Goal: Task Accomplishment & Management: Manage account settings

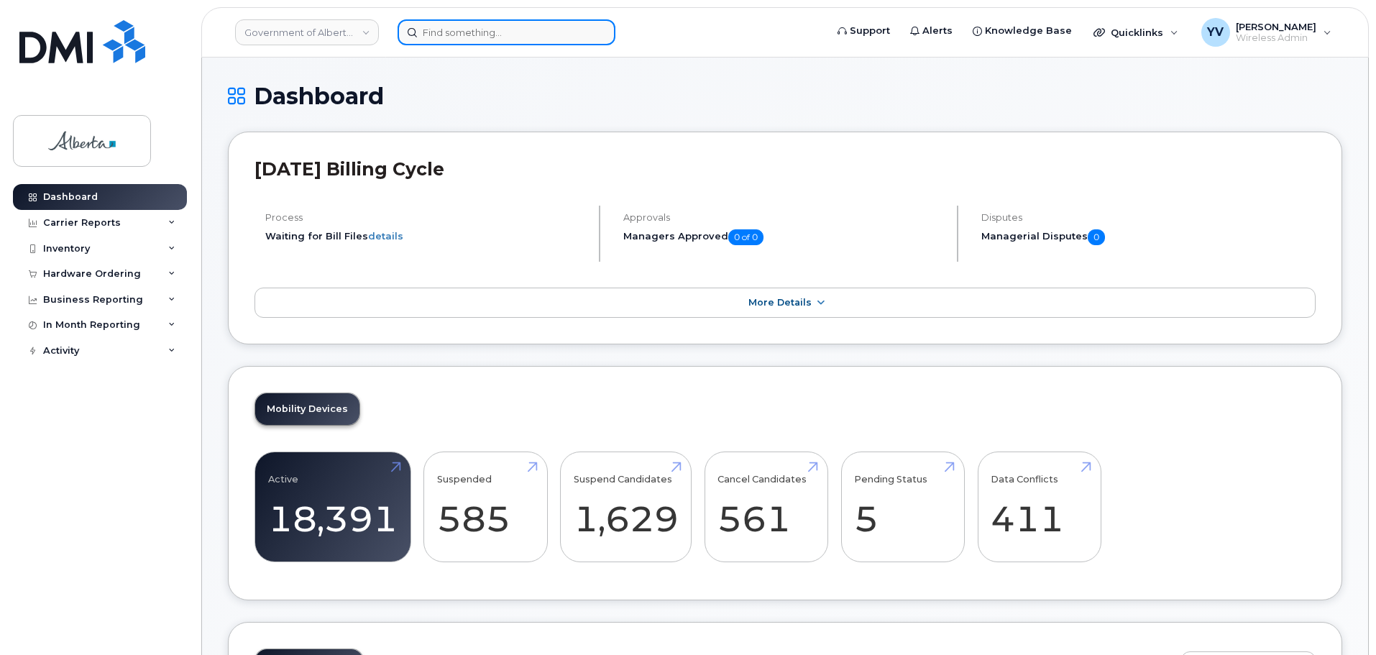
click at [444, 29] on input at bounding box center [507, 32] width 218 height 26
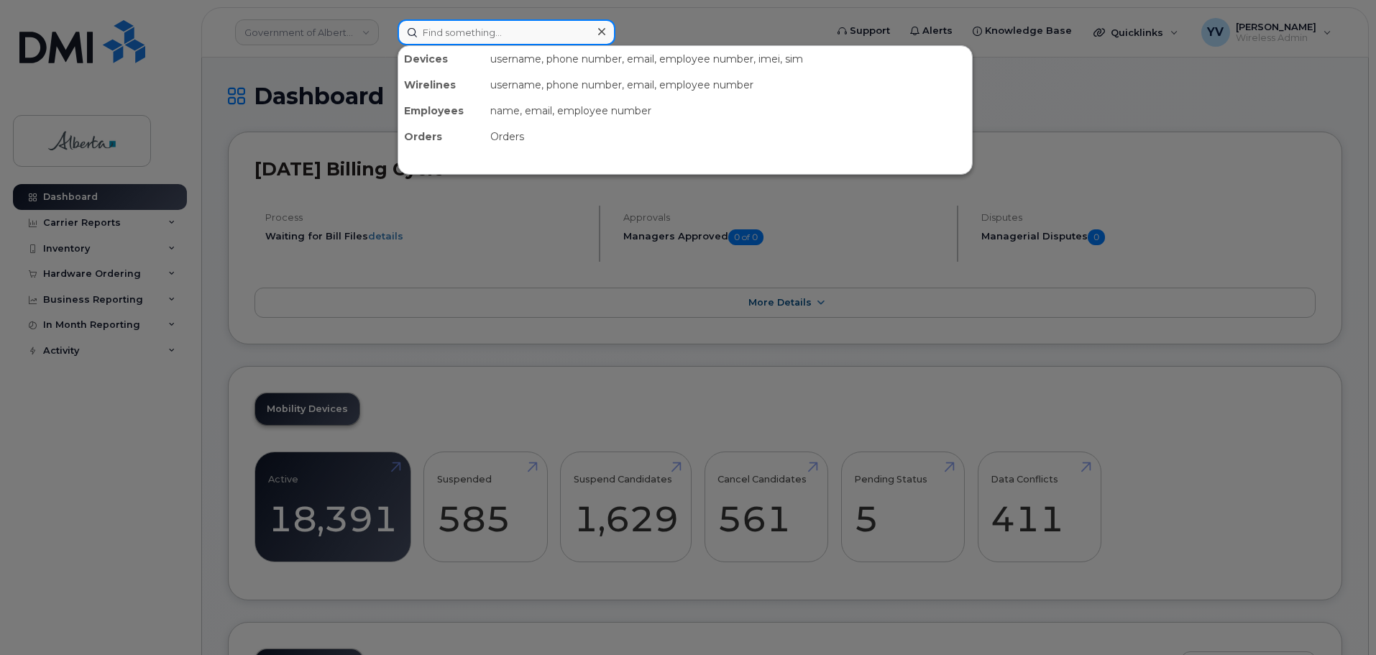
paste input "5875780350"
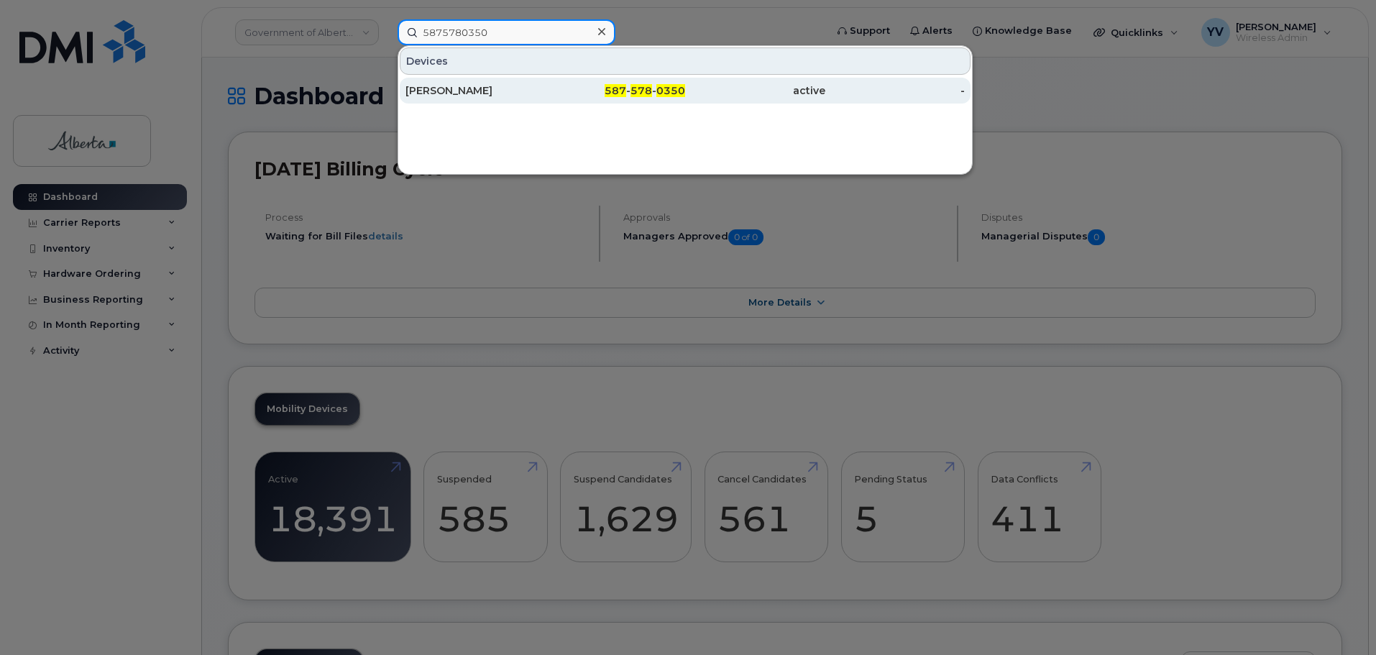
type input "5875780350"
click at [621, 88] on span "587" at bounding box center [616, 90] width 22 height 13
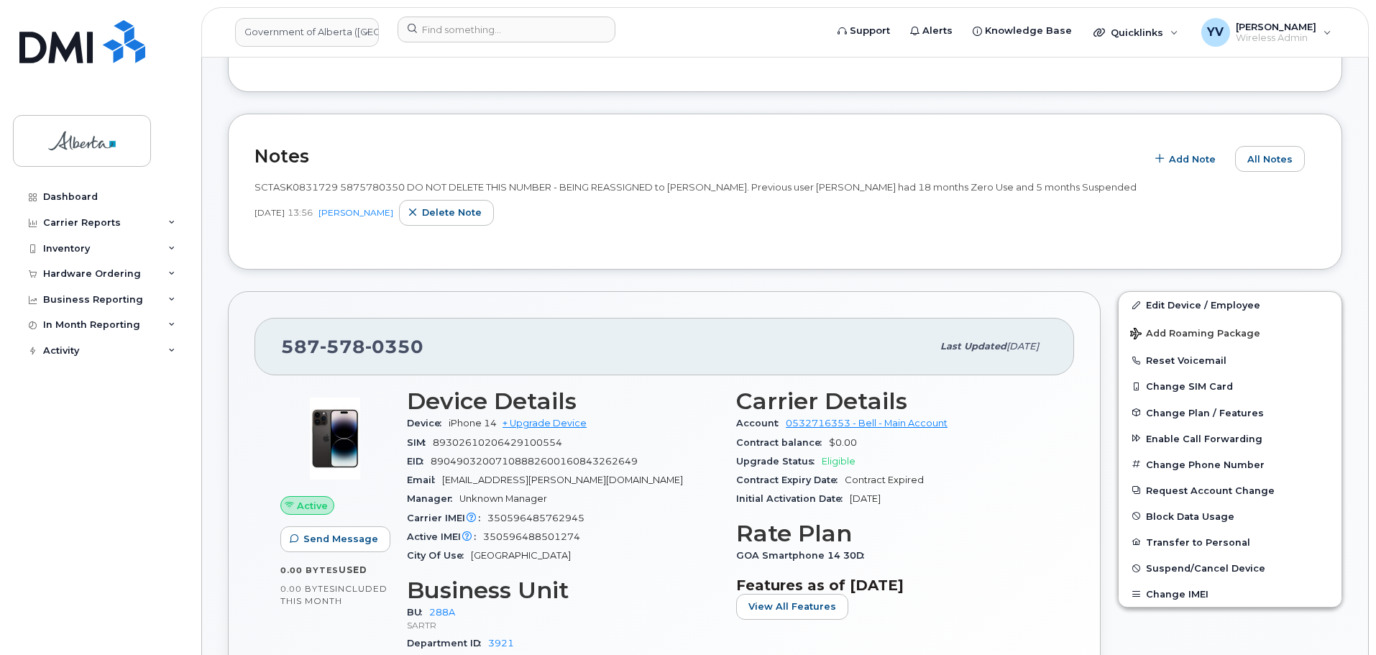
scroll to position [184, 0]
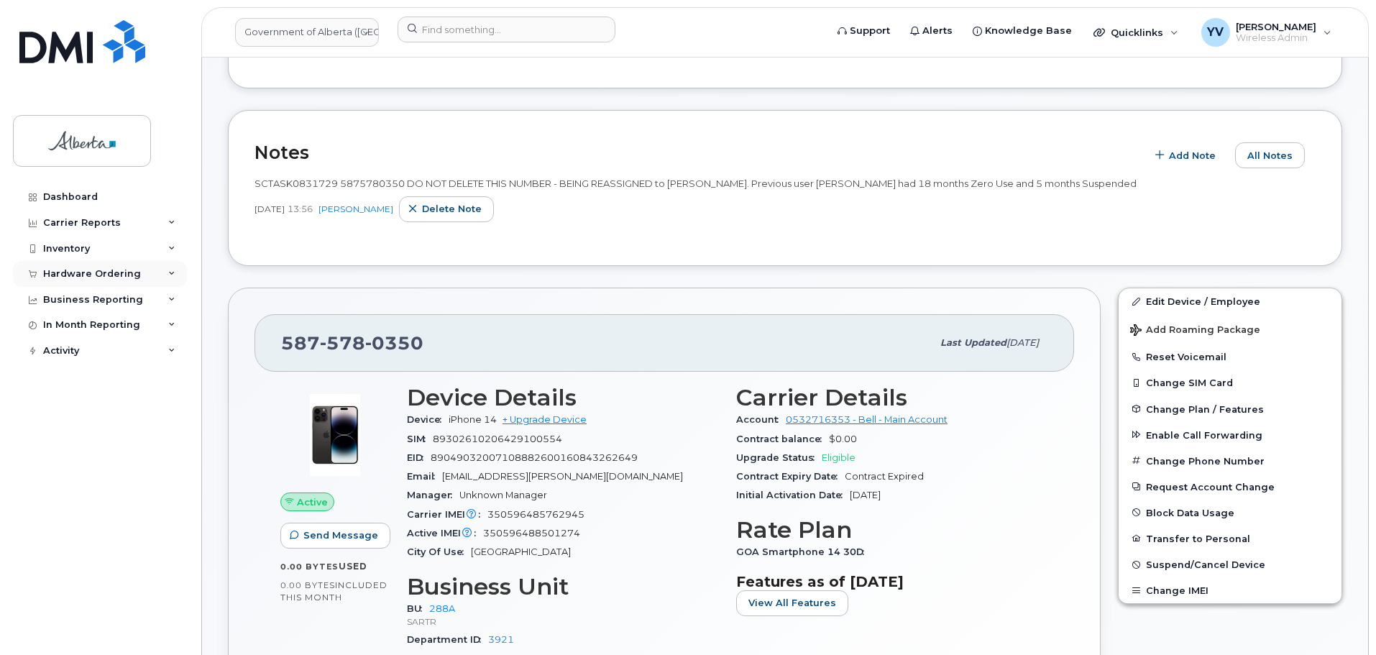
click at [62, 274] on div "Hardware Ordering" at bounding box center [92, 274] width 98 height 12
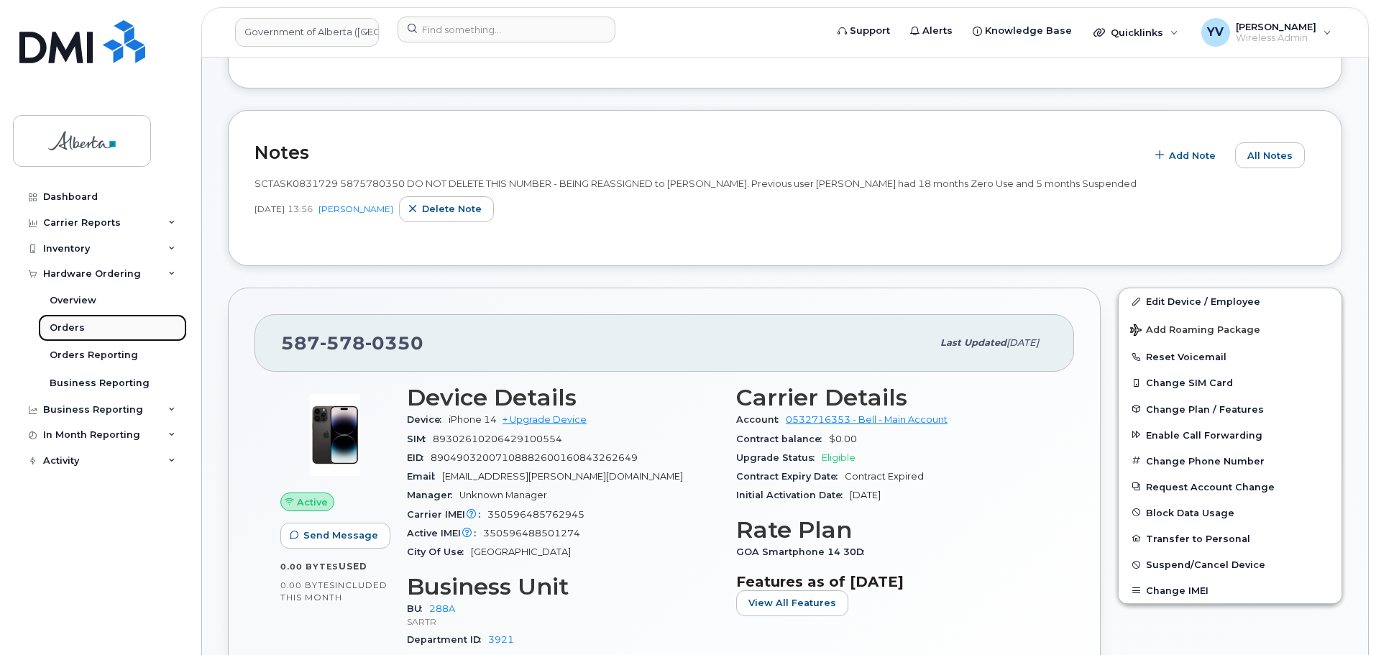
click at [57, 330] on div "Orders" at bounding box center [67, 327] width 35 height 13
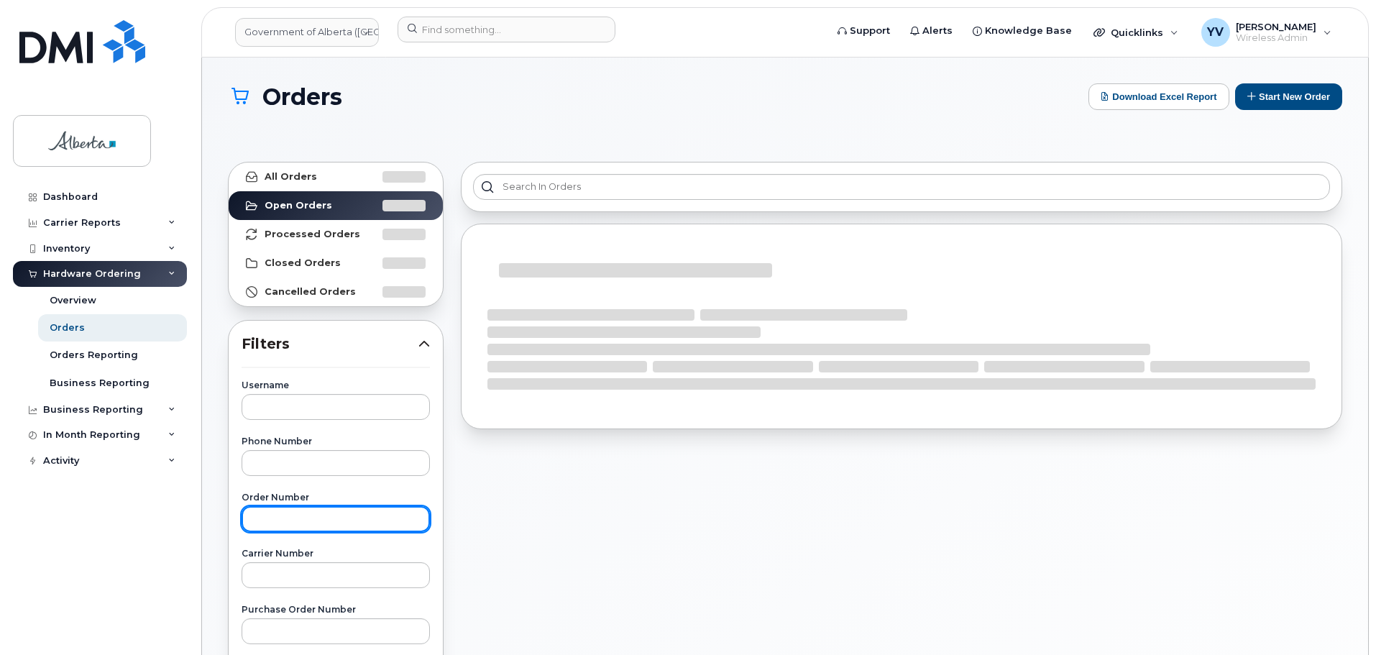
click at [264, 529] on input "text" at bounding box center [336, 519] width 188 height 26
paste input "298106"
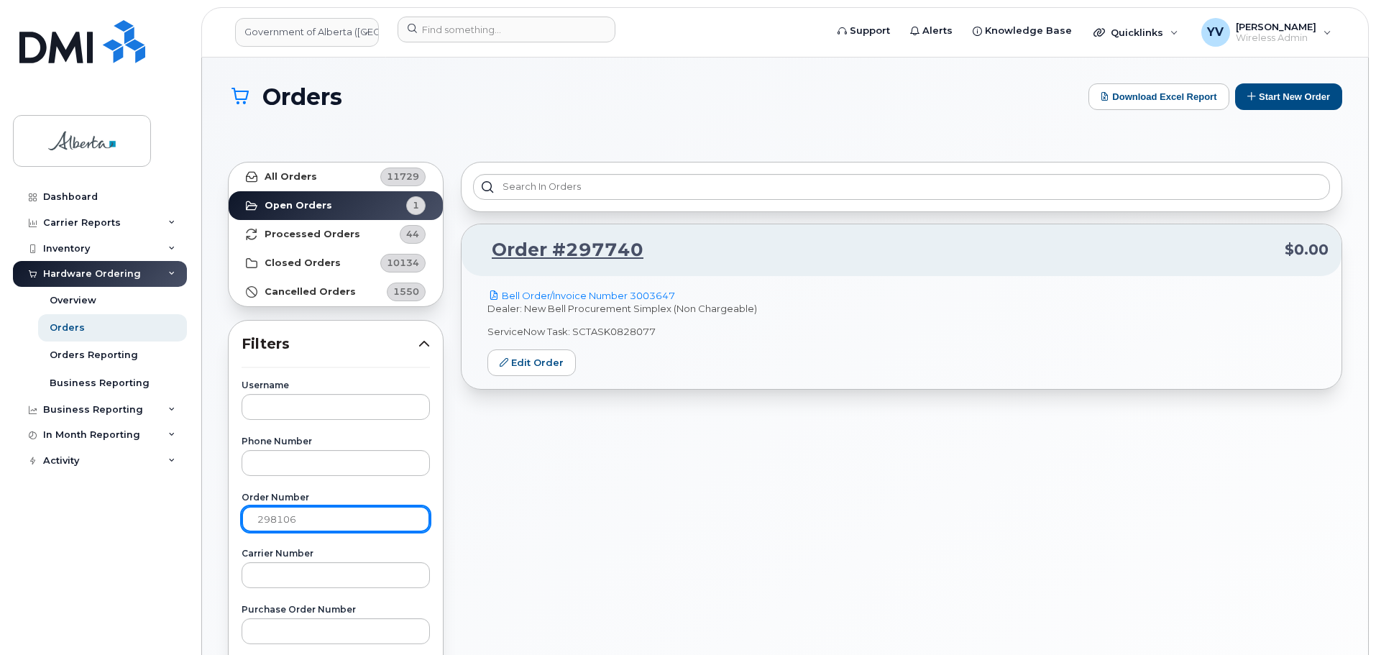
type input "298106"
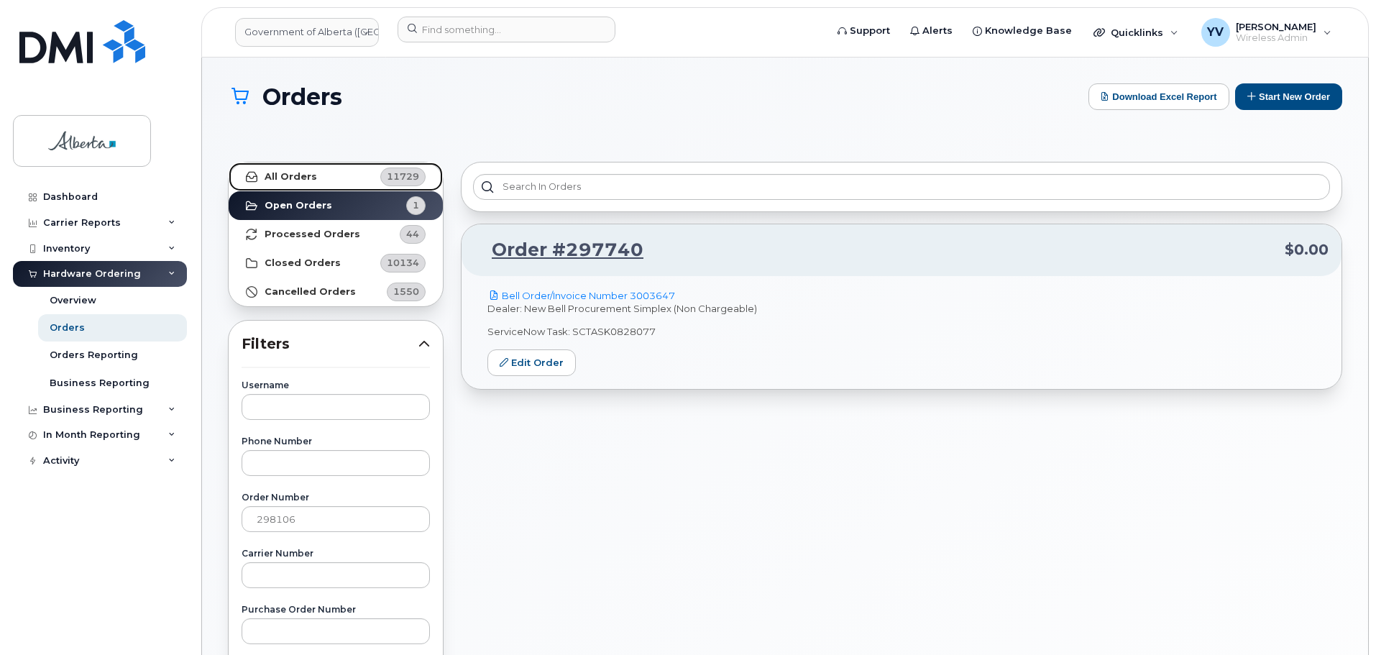
click at [278, 173] on strong "All Orders" at bounding box center [291, 177] width 52 height 12
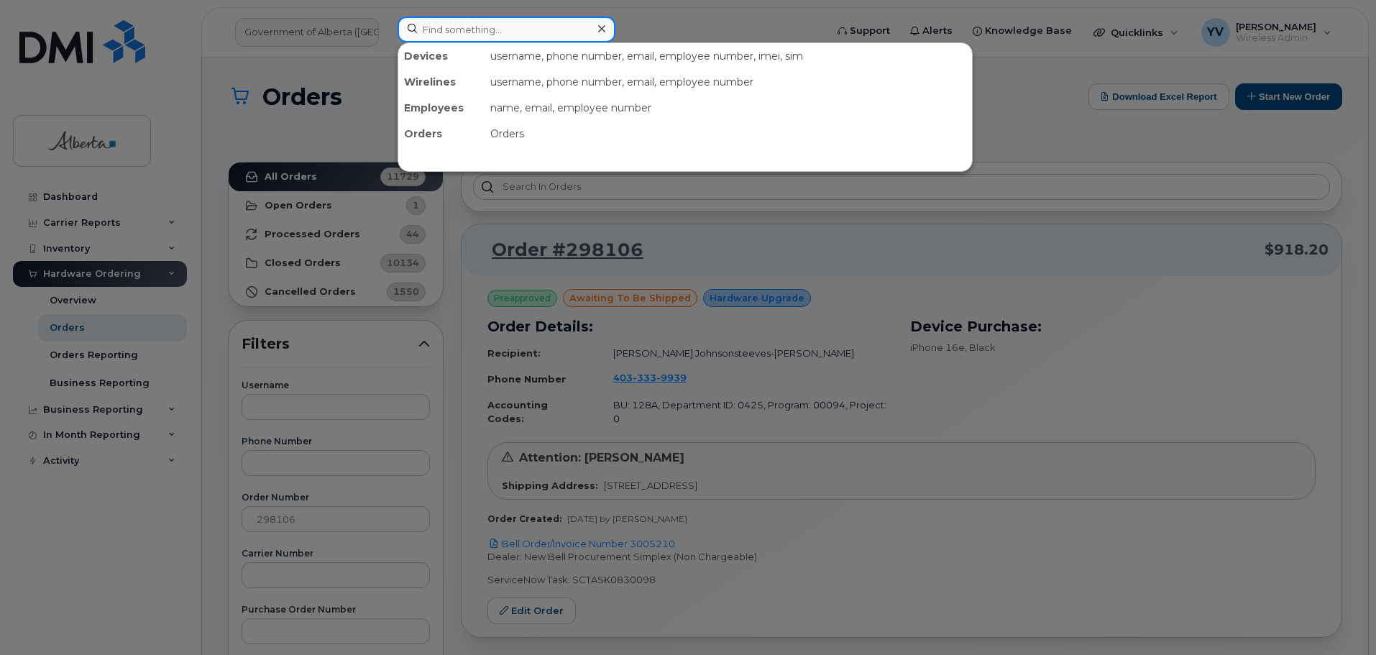
click at [434, 30] on input at bounding box center [507, 30] width 218 height 26
paste input "4033339939"
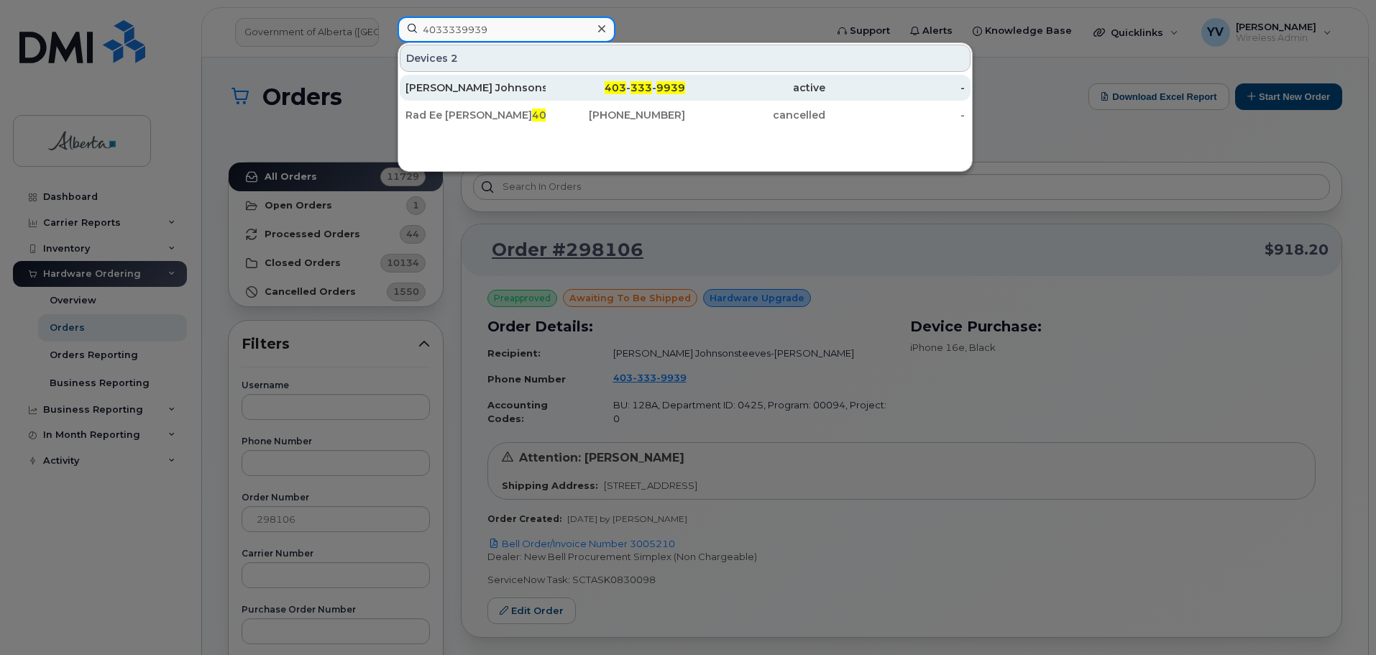
type input "4033339939"
click at [650, 85] on span "333" at bounding box center [642, 87] width 22 height 13
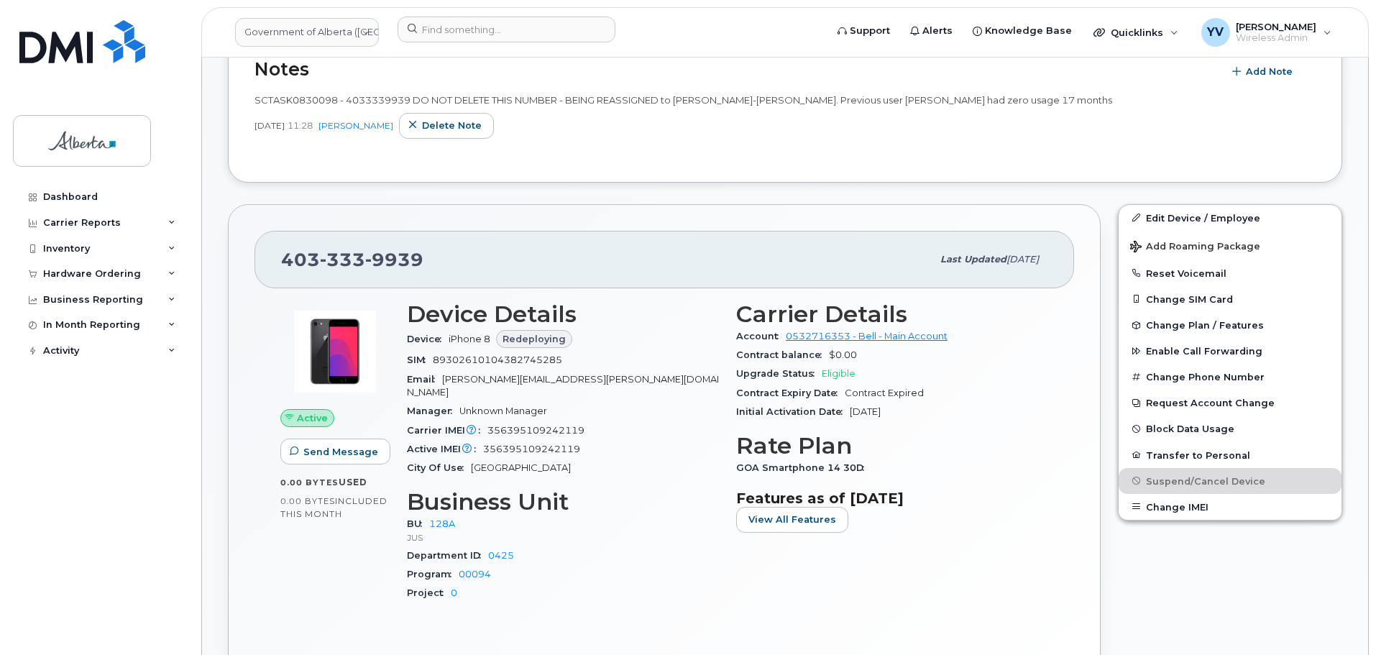
scroll to position [497, 0]
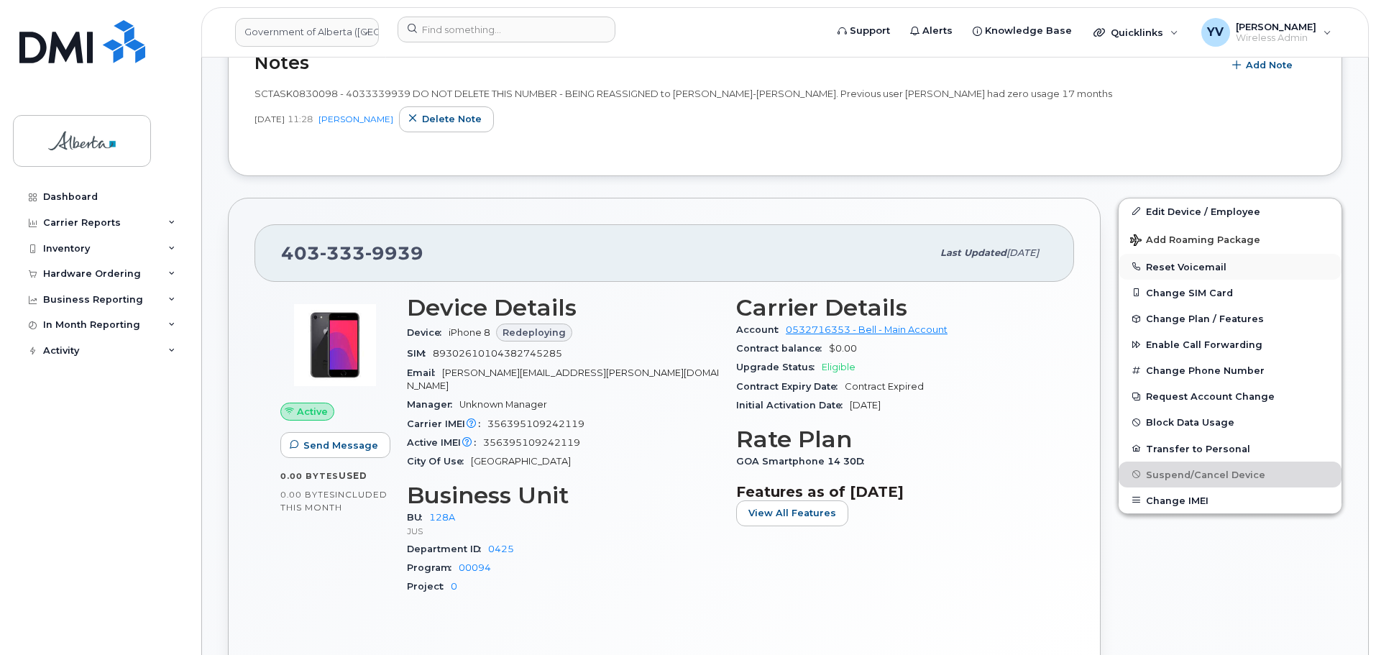
click at [1157, 266] on button "Reset Voicemail" at bounding box center [1230, 267] width 223 height 26
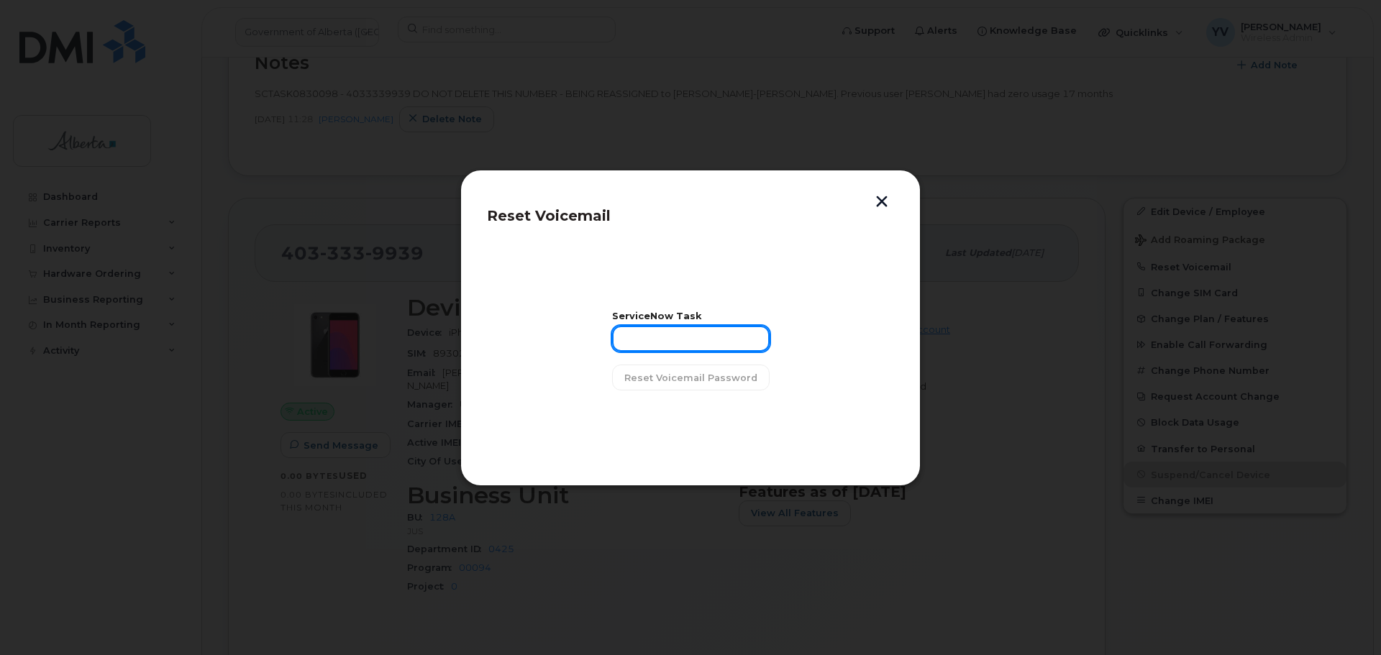
click at [635, 341] on input "text" at bounding box center [690, 339] width 157 height 26
paste input "SCTASK0830098"
type input "SCTASK0830098"
click at [694, 378] on span "Reset Voicemail Password" at bounding box center [690, 378] width 133 height 14
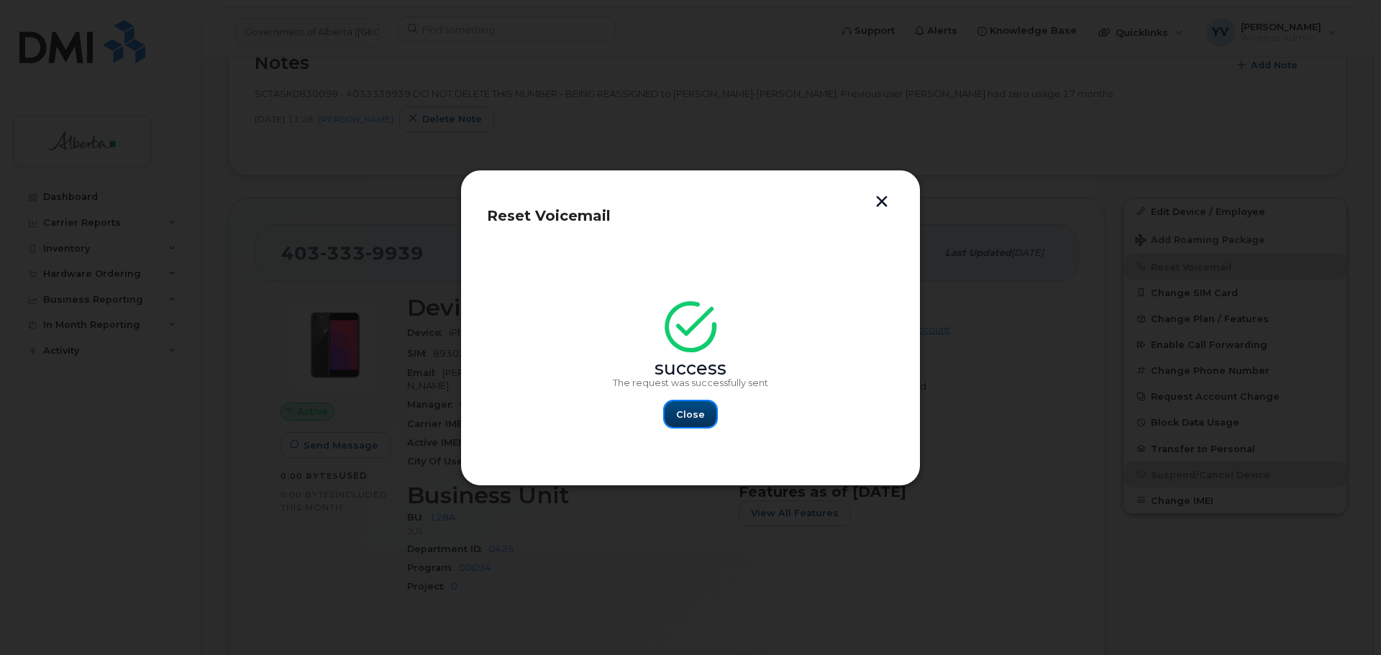
click at [691, 416] on span "Close" at bounding box center [690, 415] width 29 height 14
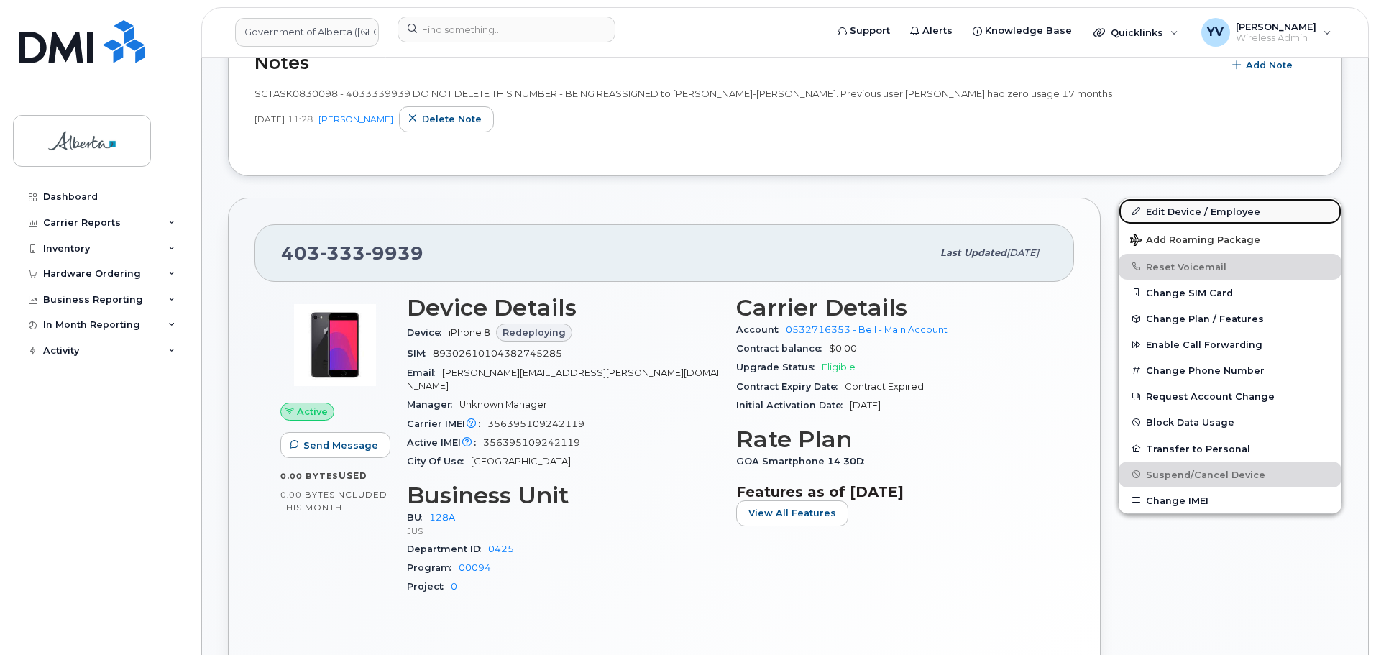
click at [1156, 211] on link "Edit Device / Employee" at bounding box center [1230, 211] width 223 height 26
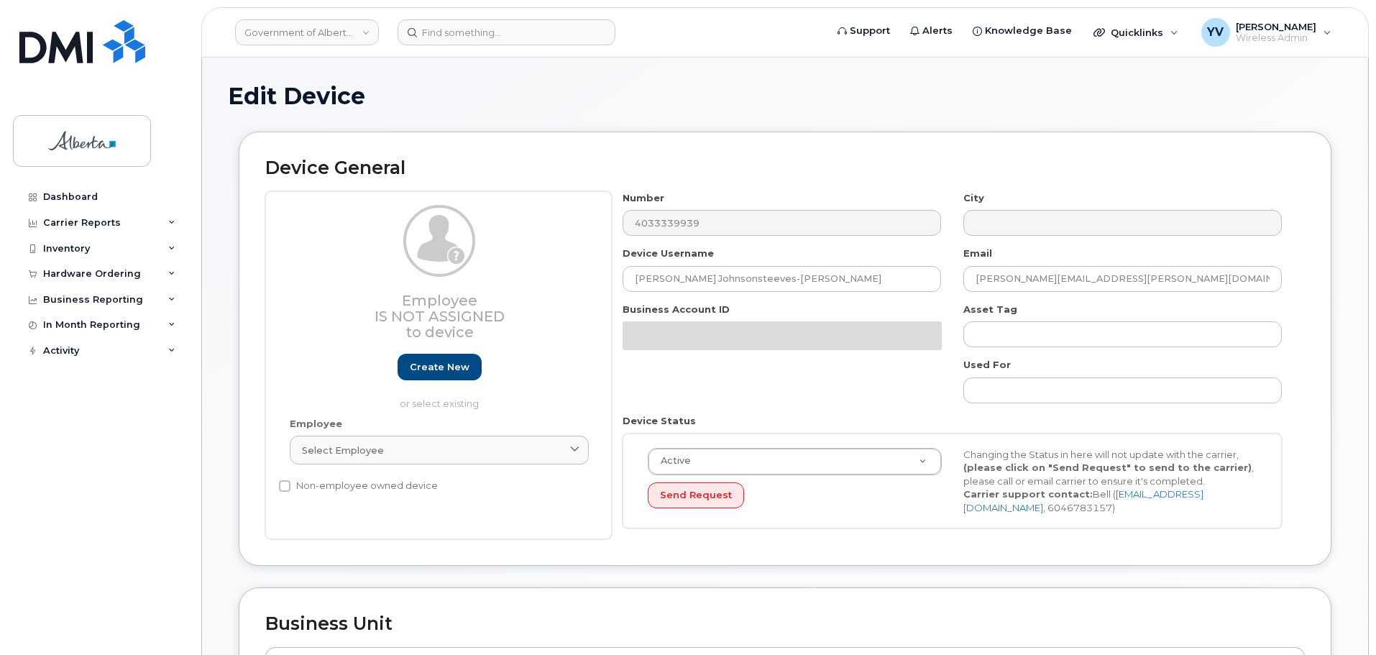
select select "4120330"
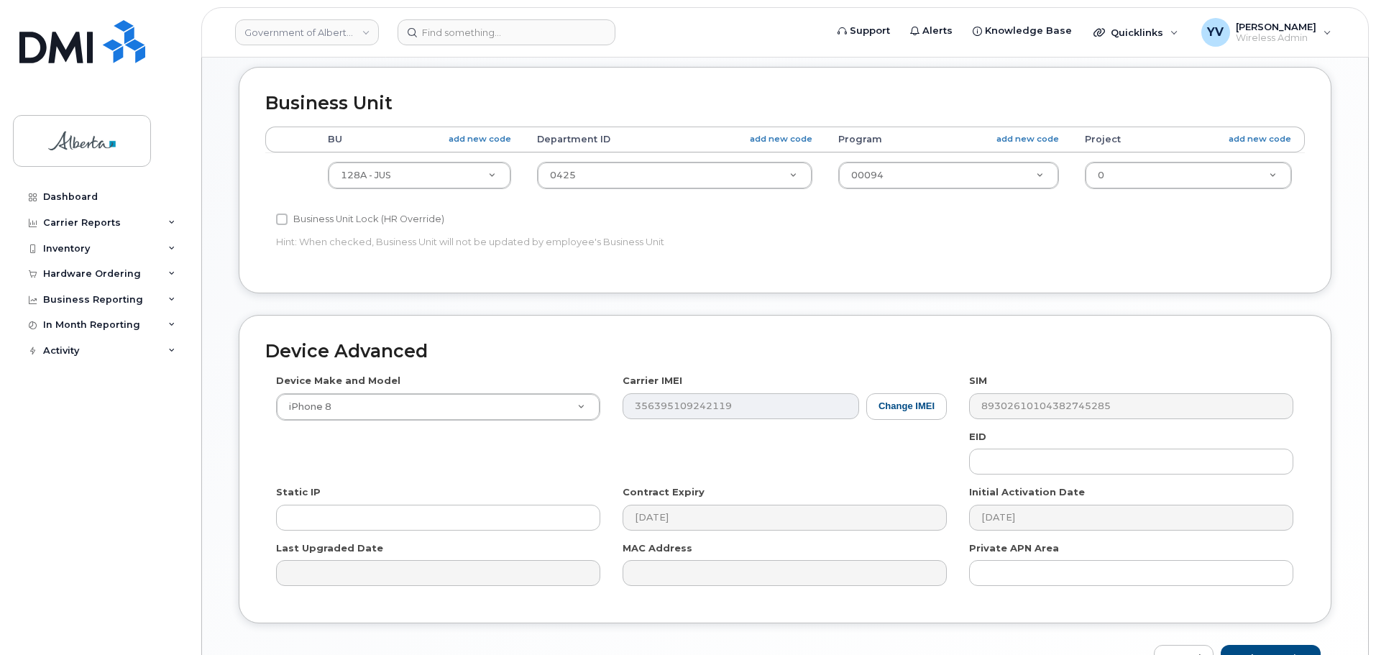
scroll to position [521, 0]
click at [1020, 459] on input "text" at bounding box center [1131, 461] width 324 height 26
paste input "89043052010008887025010374461022"
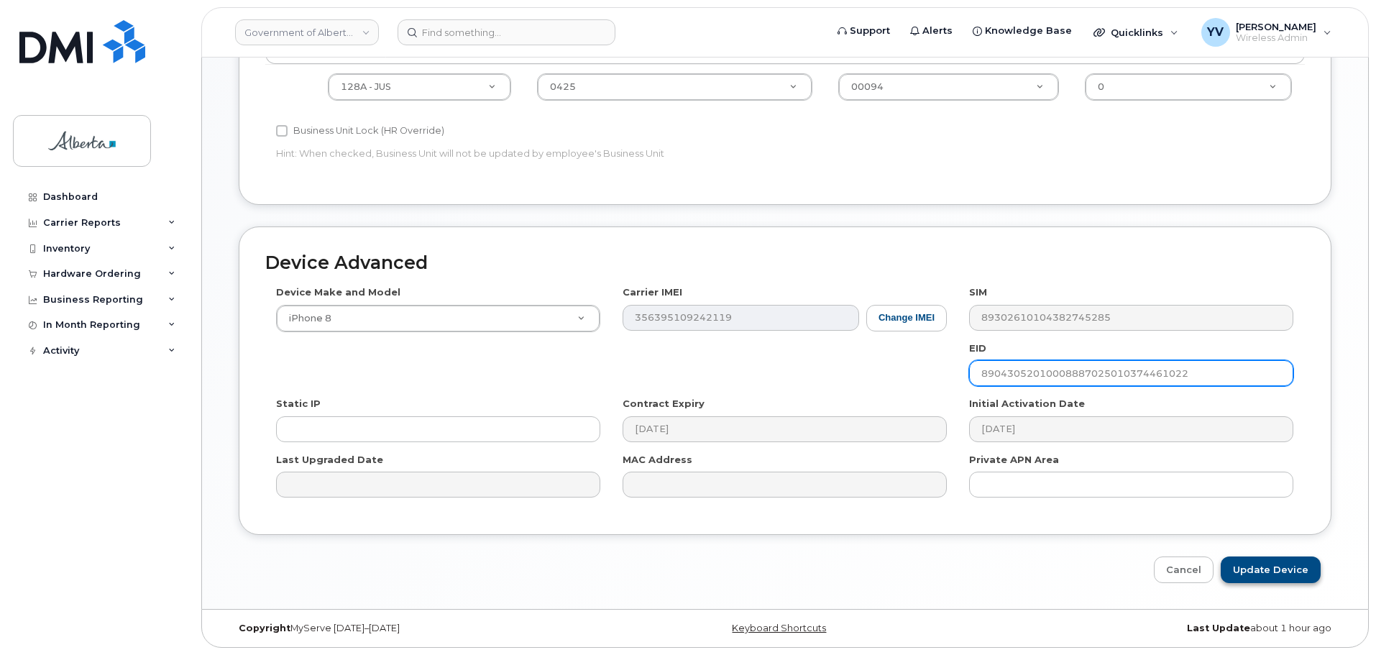
type input "89043052010008887025010374461022"
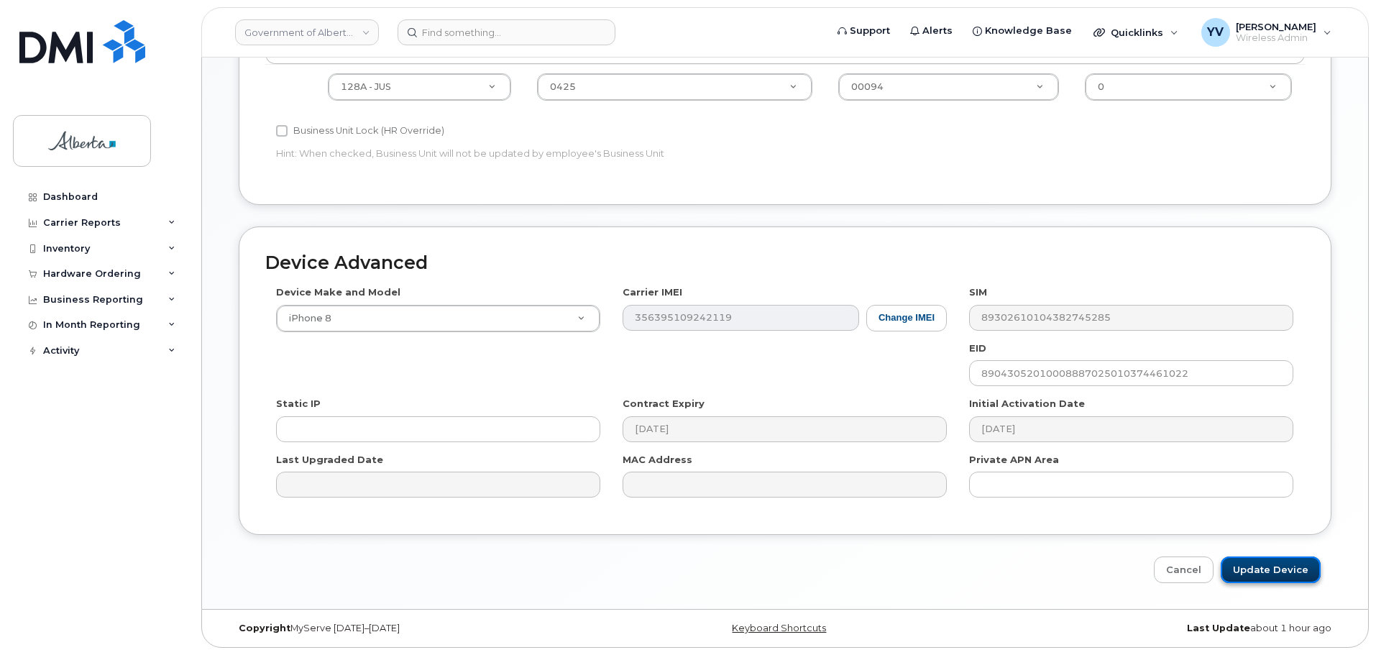
click at [1241, 567] on input "Update Device" at bounding box center [1271, 570] width 100 height 27
type input "Saving..."
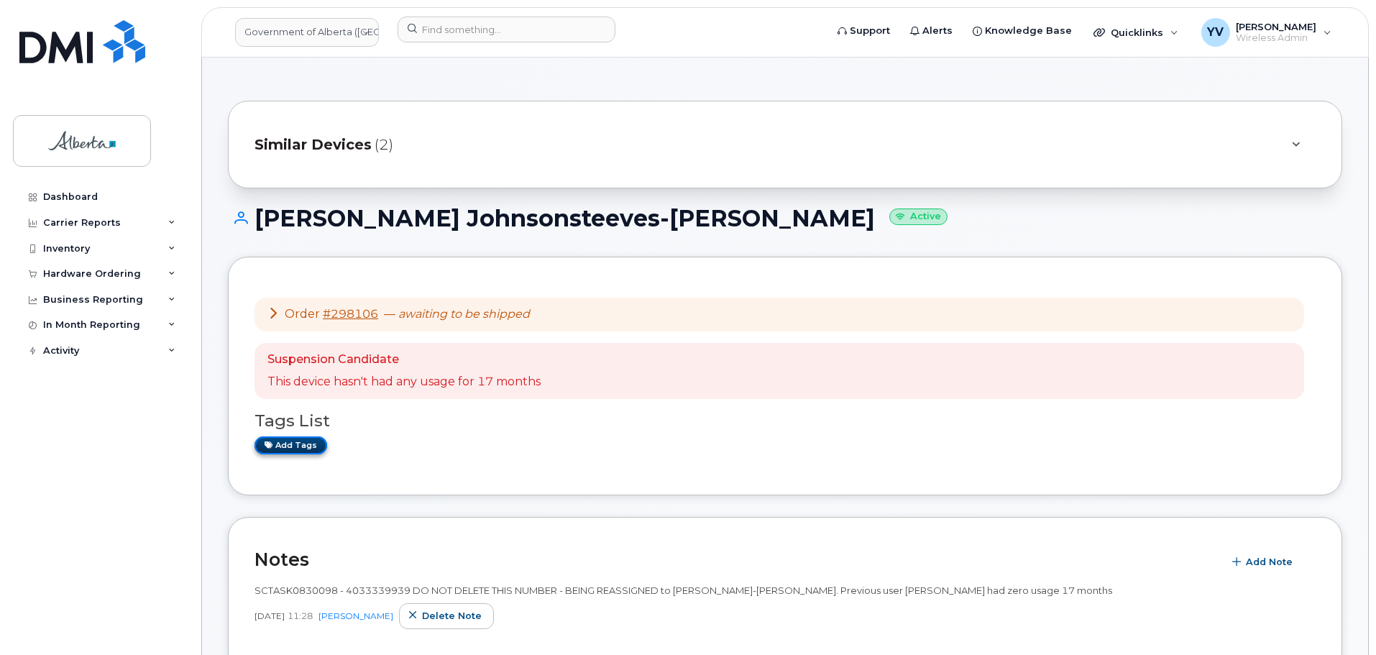
click at [294, 444] on link "Add tags" at bounding box center [291, 446] width 73 height 18
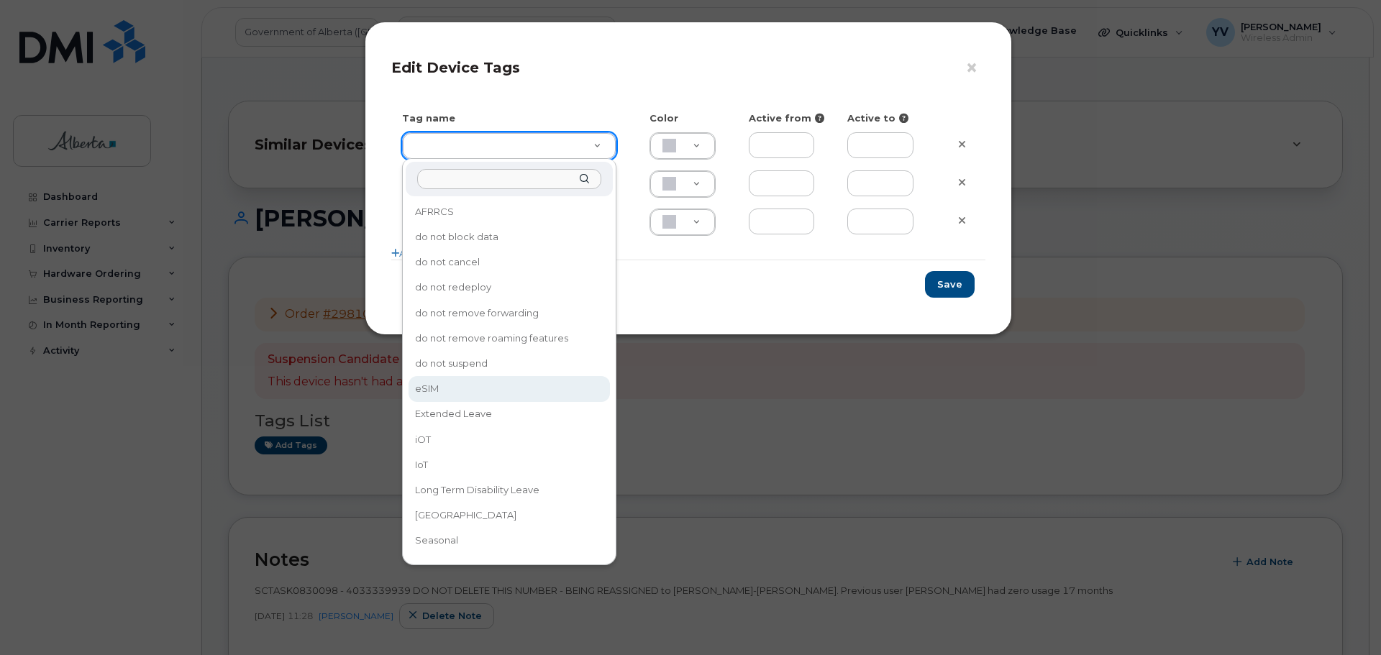
type input "eSIM"
type input "D6CDC1"
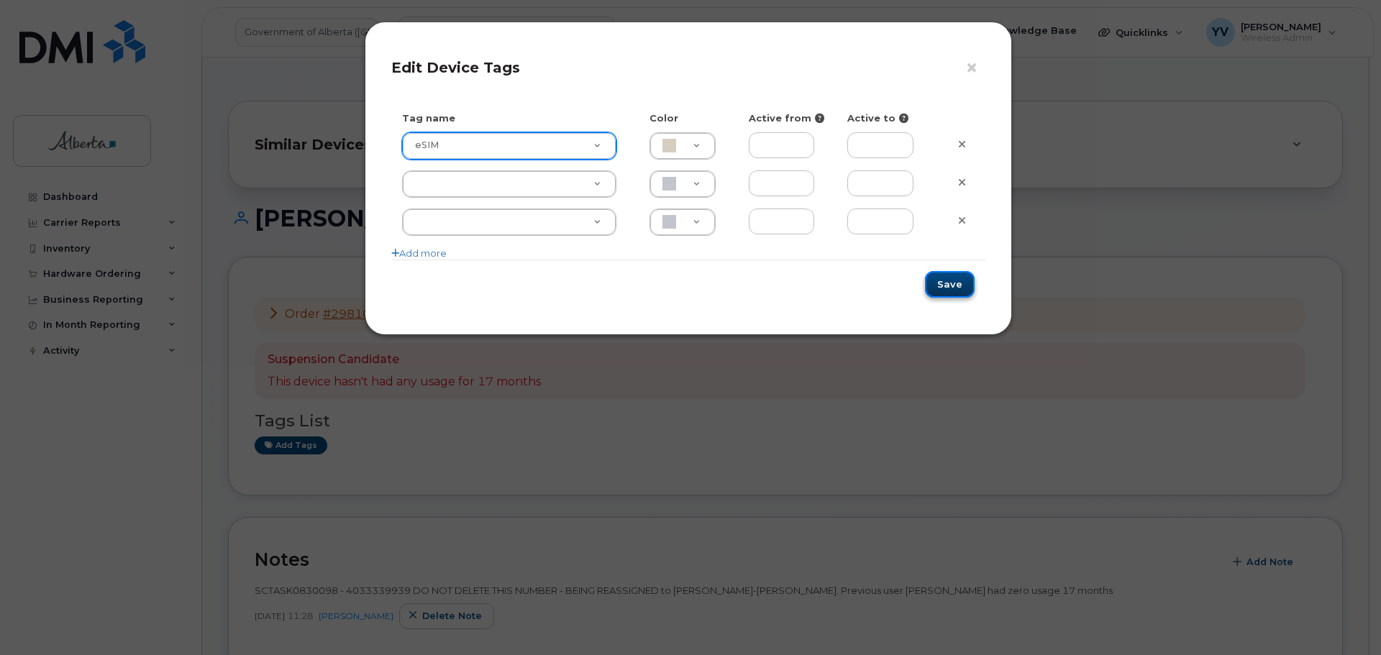
click at [945, 278] on button "Save" at bounding box center [950, 284] width 50 height 27
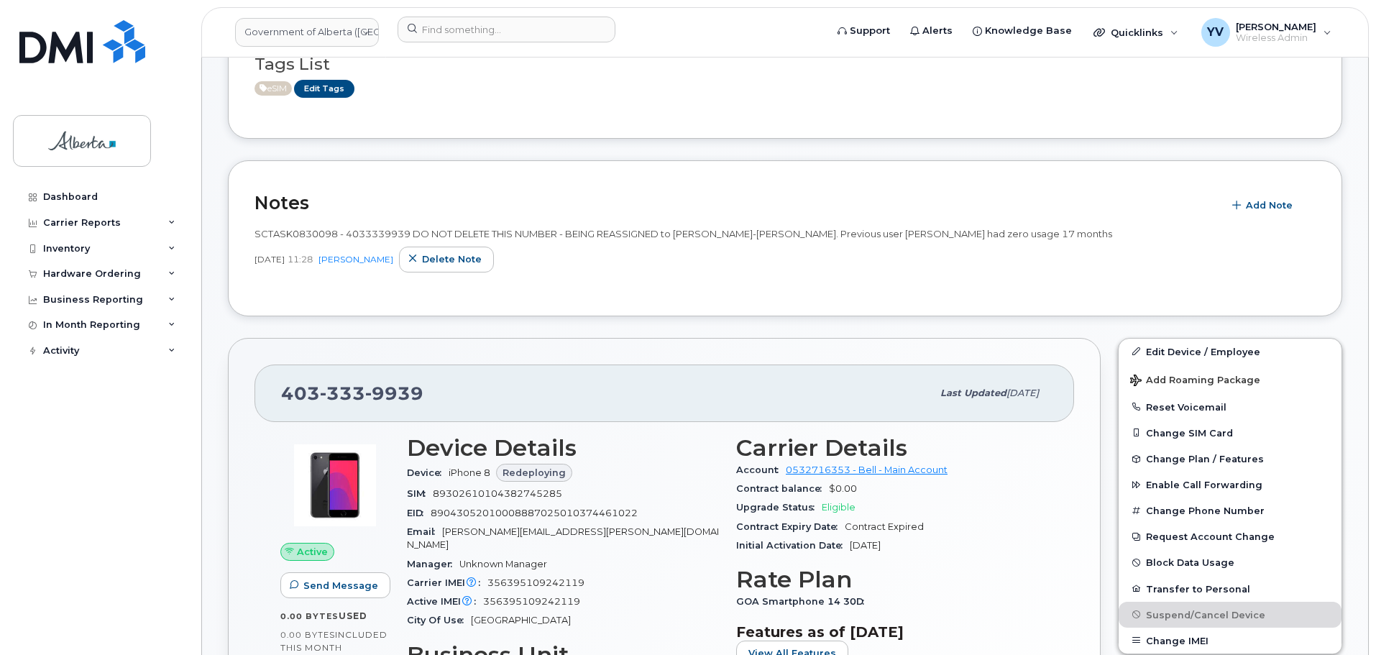
scroll to position [380, 0]
